Goal: Information Seeking & Learning: Learn about a topic

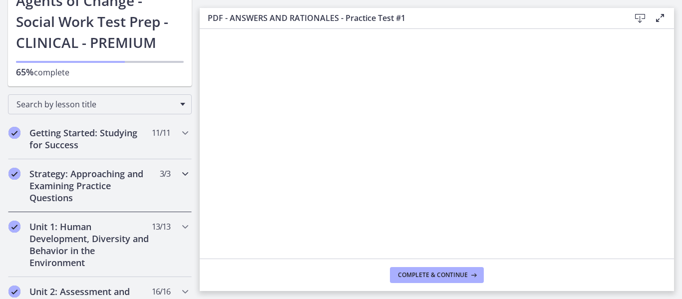
scroll to position [43, 0]
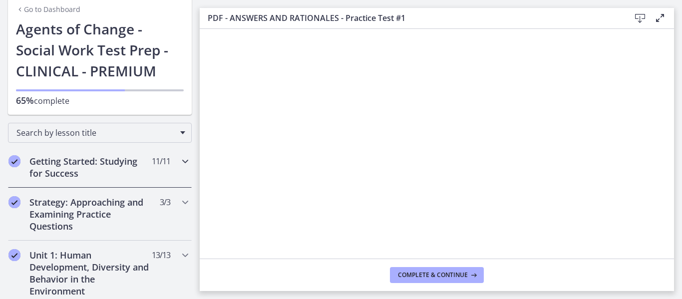
click at [128, 171] on h2 "Getting Started: Studying for Success" at bounding box center [90, 167] width 122 height 24
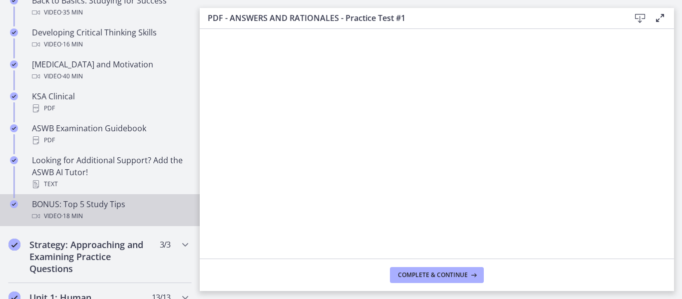
scroll to position [398, 0]
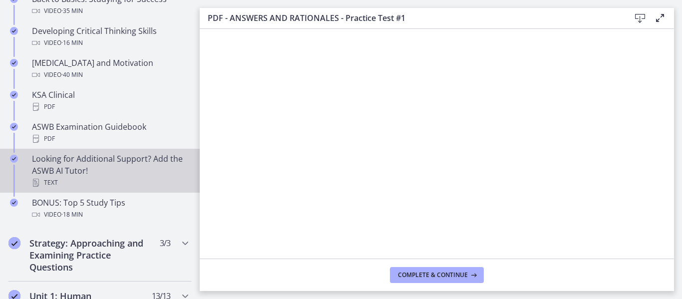
click at [103, 171] on div "Looking for Additional Support? Add the ASWB AI Tutor! Text" at bounding box center [110, 171] width 156 height 36
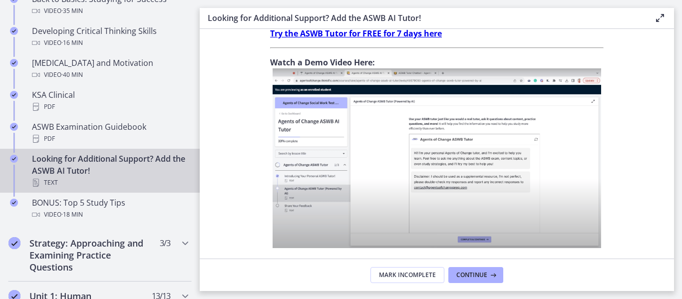
scroll to position [408, 0]
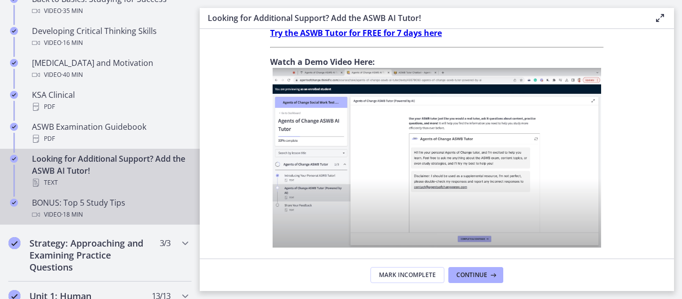
click at [88, 207] on div "BONUS: Top 5 Study Tips Video · 18 min" at bounding box center [110, 209] width 156 height 24
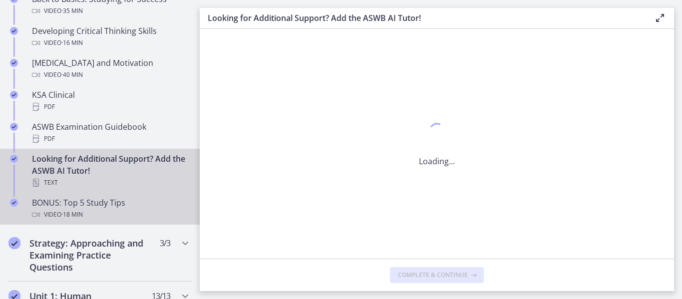
scroll to position [0, 0]
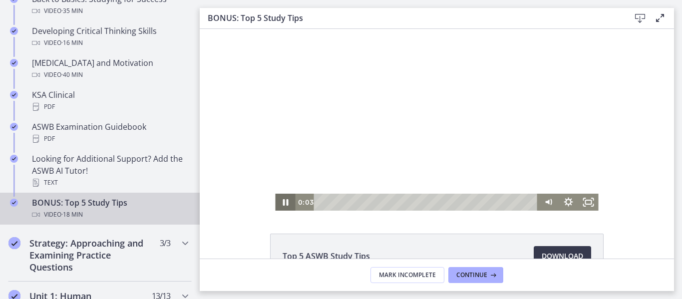
click at [288, 201] on icon "Pause" at bounding box center [285, 202] width 5 height 6
